Goal: Check status: Check status

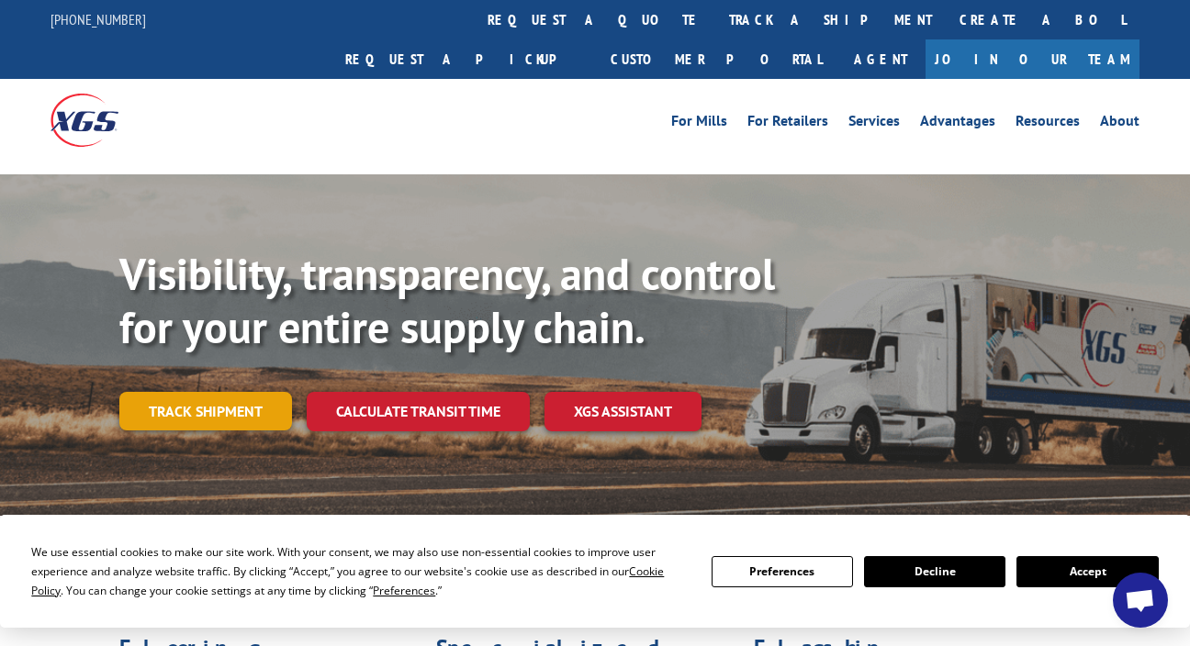
click at [207, 392] on link "Track shipment" at bounding box center [205, 411] width 173 height 39
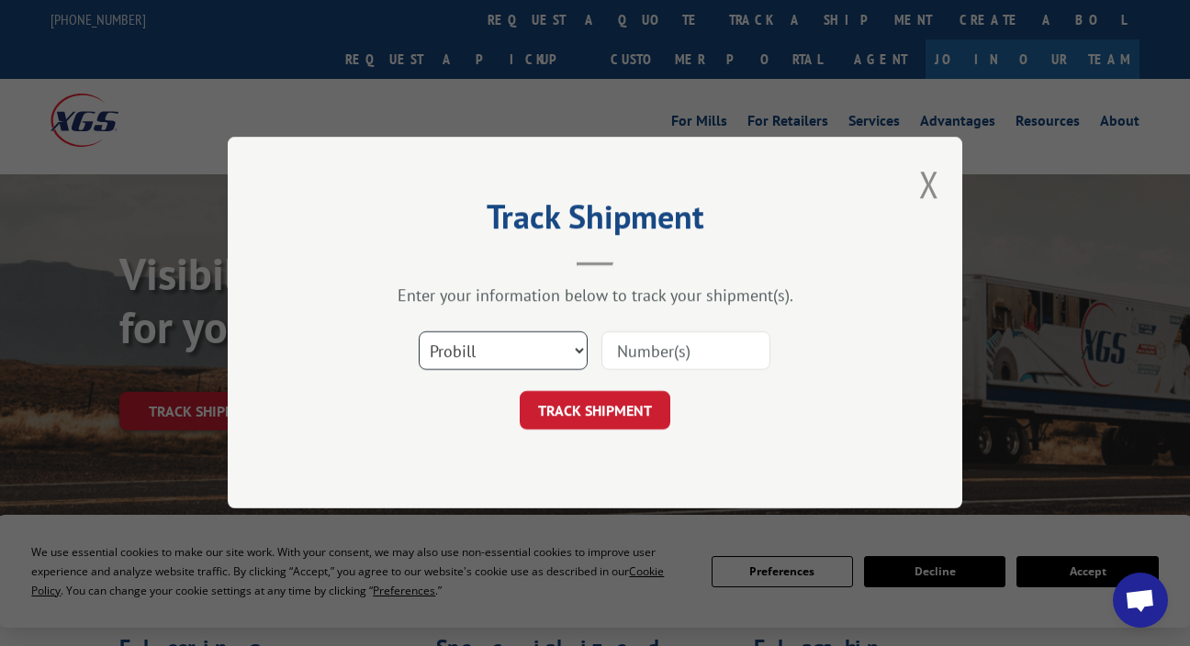
click at [514, 348] on select "Select category... Probill BOL PO" at bounding box center [503, 351] width 169 height 39
select select "bol"
click at [419, 332] on select "Select category... Probill BOL PO" at bounding box center [503, 351] width 169 height 39
click at [692, 356] on input at bounding box center [685, 351] width 169 height 39
paste input "743330"
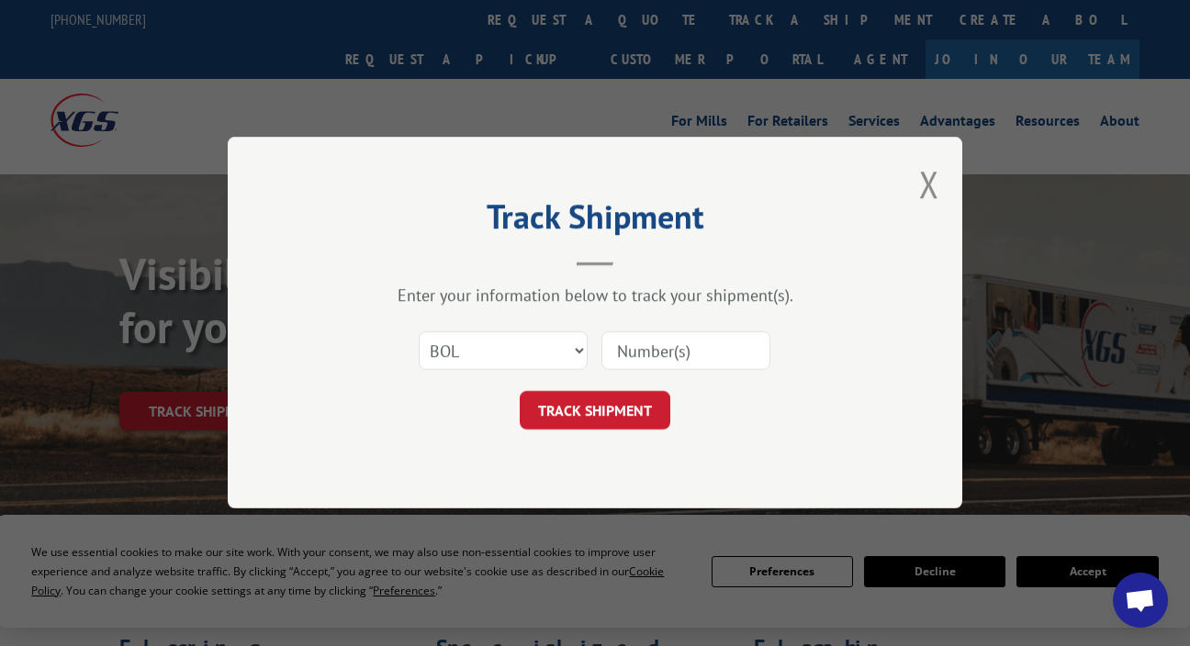
type input "743330"
click button "TRACK SHIPMENT" at bounding box center [595, 411] width 151 height 39
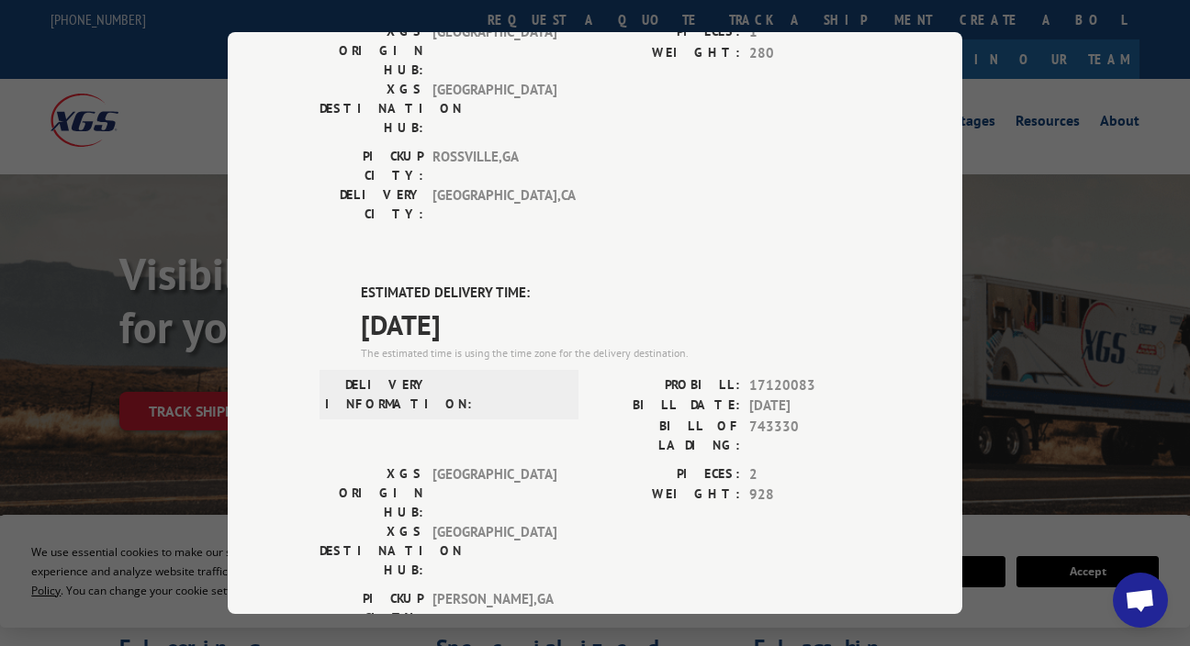
scroll to position [700, 0]
